Goal: Information Seeking & Learning: Check status

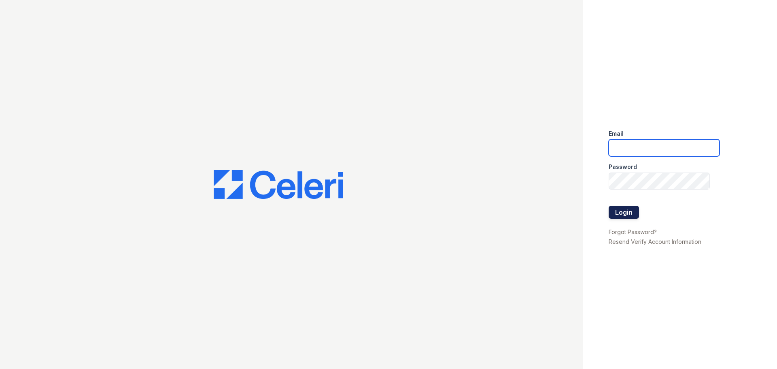
type input "[EMAIL_ADDRESS][DOMAIN_NAME]"
click at [624, 211] on button "Login" at bounding box center [624, 212] width 30 height 13
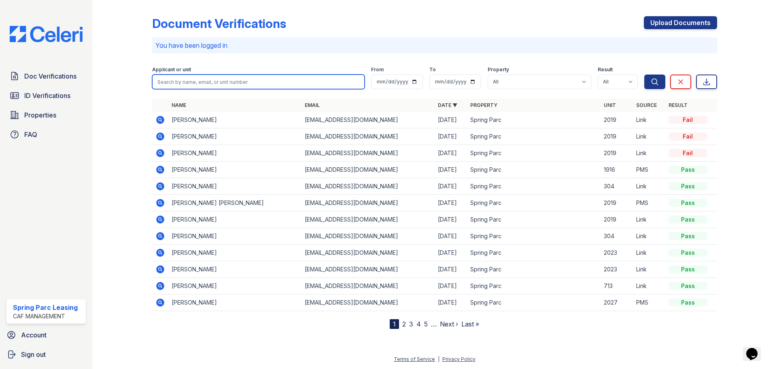
click at [217, 77] on input "search" at bounding box center [258, 82] width 213 height 15
type input "Perry"
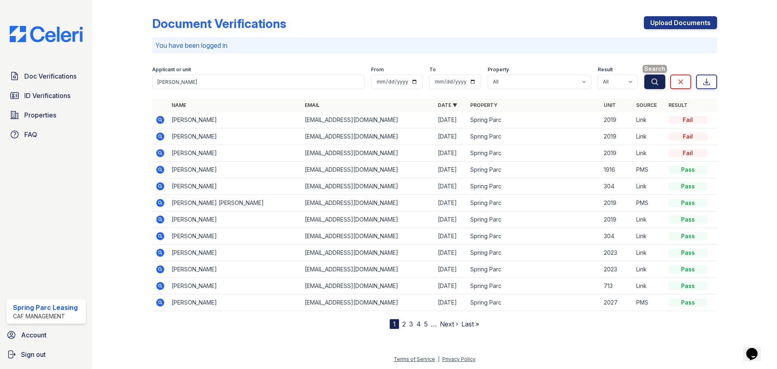
click at [649, 82] on button "Search" at bounding box center [655, 82] width 21 height 15
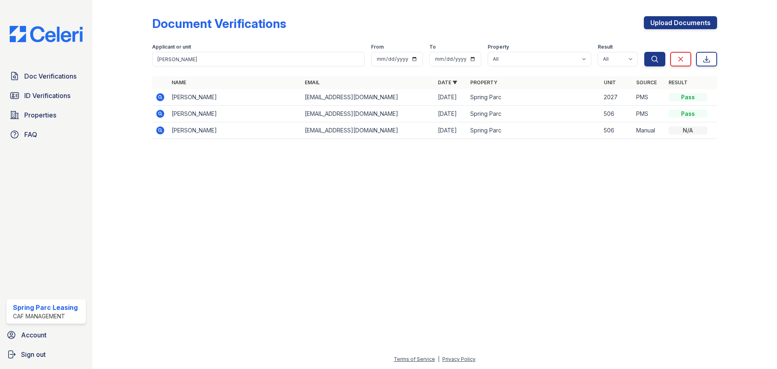
click at [160, 96] on icon at bounding box center [160, 97] width 2 height 2
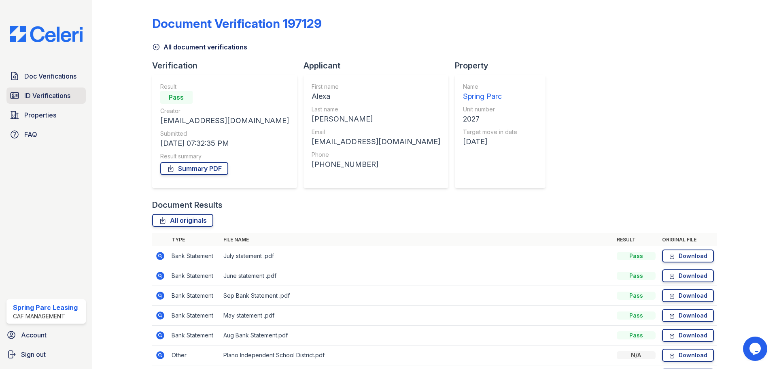
click at [38, 98] on span "ID Verifications" at bounding box center [47, 96] width 46 height 10
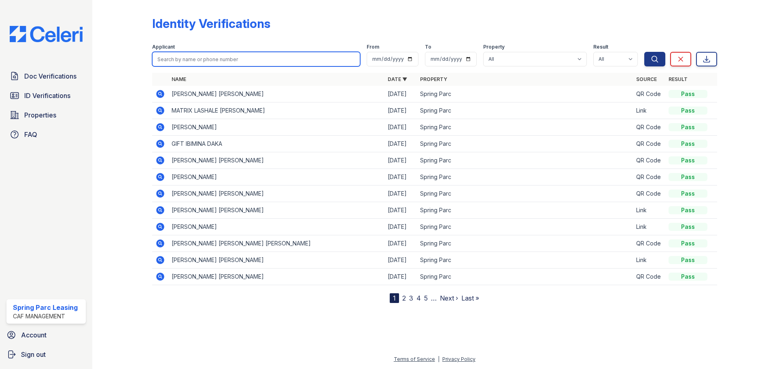
click at [296, 53] on input "search" at bounding box center [256, 59] width 208 height 15
type input "Goldine"
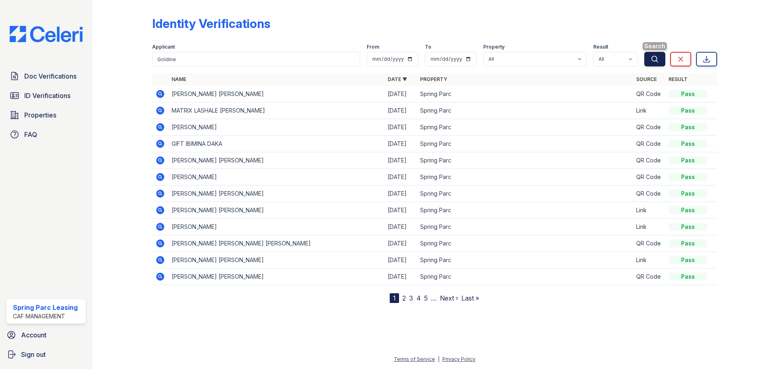
click at [659, 60] on icon "submit" at bounding box center [655, 59] width 8 height 8
